Goal: Task Accomplishment & Management: Use online tool/utility

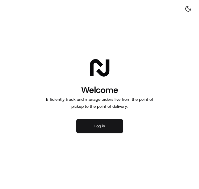
click at [91, 124] on button "Log in" at bounding box center [99, 126] width 47 height 14
